Goal: Find contact information: Find contact information

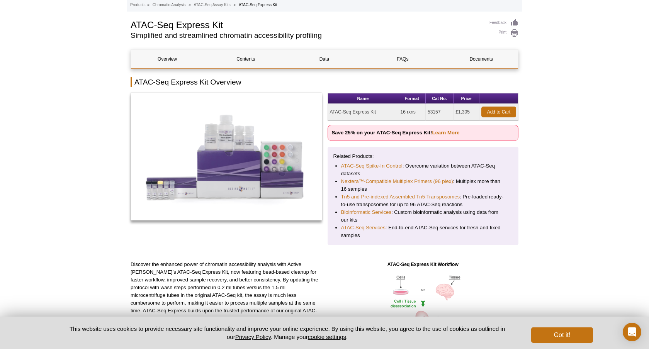
scroll to position [37, 0]
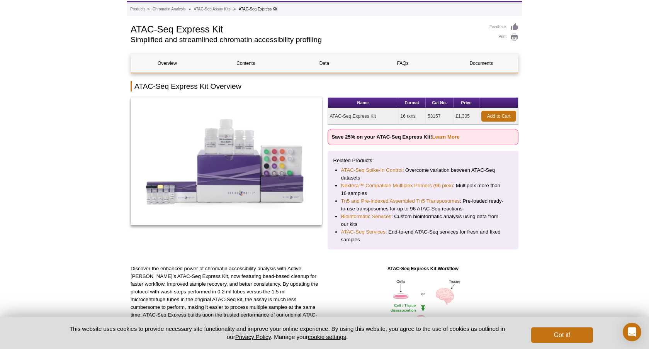
click at [433, 116] on td "53157" at bounding box center [439, 116] width 28 height 17
copy td "53157"
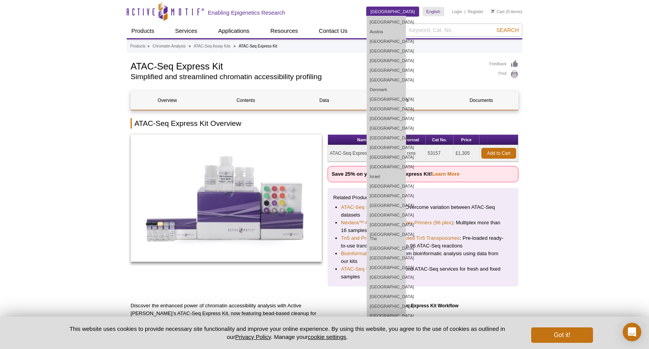
click at [391, 12] on link "[GEOGRAPHIC_DATA]" at bounding box center [392, 11] width 52 height 9
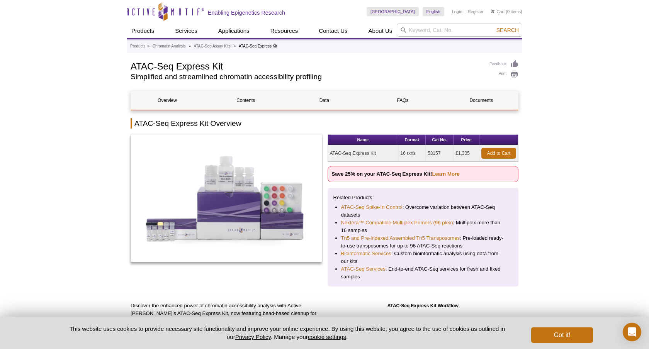
click at [342, 19] on div "Skip to content Active Motif Logo Enabling Epigenetics Research" at bounding box center [247, 11] width 240 height 23
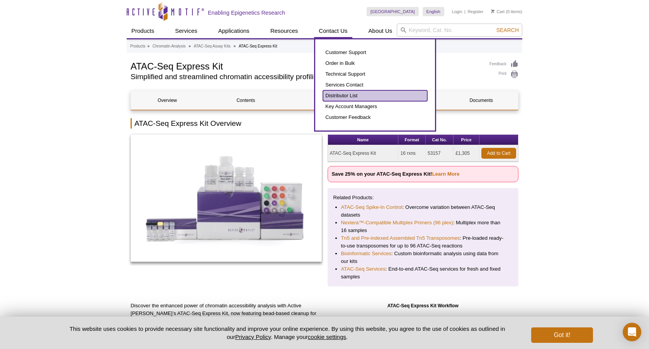
click at [352, 95] on link "Distributor List" at bounding box center [375, 95] width 104 height 11
